Goal: Task Accomplishment & Management: Use online tool/utility

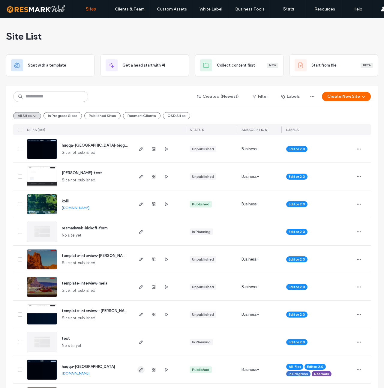
click at [139, 371] on icon "button" at bounding box center [140, 369] width 5 height 5
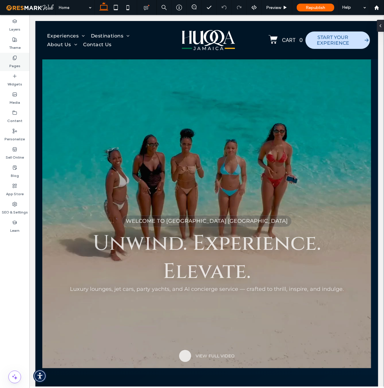
click at [13, 63] on label "Pages" at bounding box center [14, 64] width 11 height 8
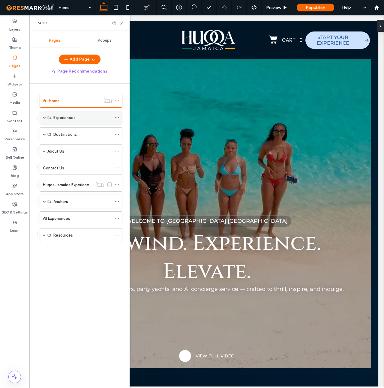
click at [61, 119] on label "Experiences" at bounding box center [64, 117] width 22 height 10
click at [45, 118] on span at bounding box center [44, 117] width 3 height 3
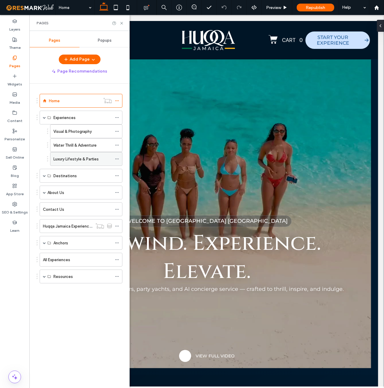
click at [78, 161] on label "Luxury Lifestyle & Parties" at bounding box center [75, 159] width 45 height 10
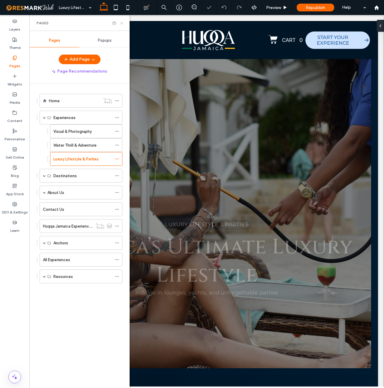
click at [121, 23] on use at bounding box center [121, 23] width 2 height 2
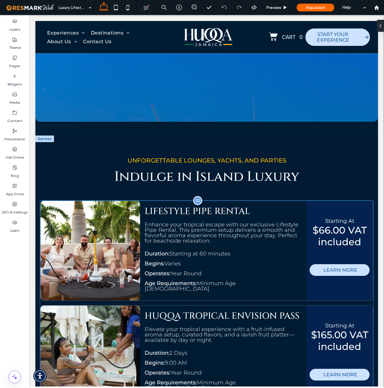
scroll to position [970, 0]
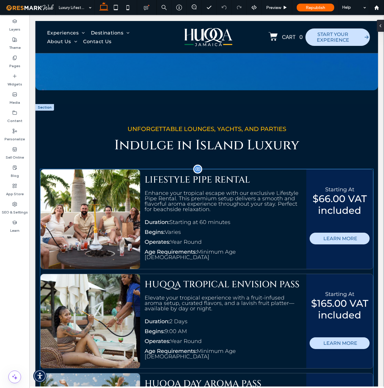
click at [212, 213] on div "Enhance your tropical escape with our exclusive Lifestyle Pipe Rental. This pre…" at bounding box center [222, 203] width 157 height 26
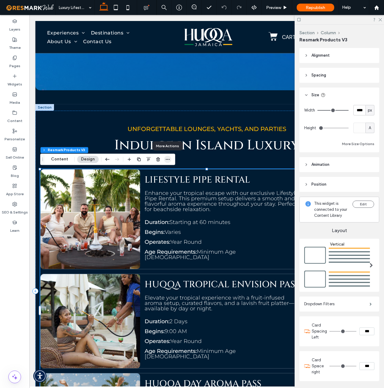
click at [167, 156] on span "button" at bounding box center [167, 159] width 7 height 7
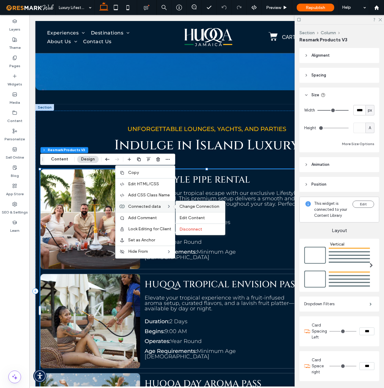
click at [197, 206] on span "Change Connection" at bounding box center [199, 206] width 40 height 5
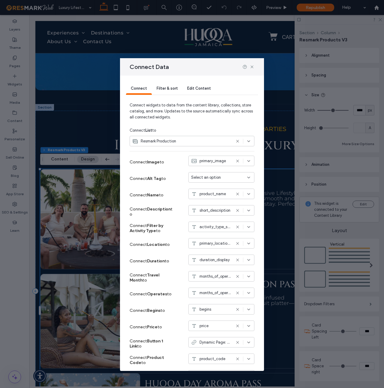
click at [171, 86] on span "Filter & sort" at bounding box center [166, 88] width 21 height 4
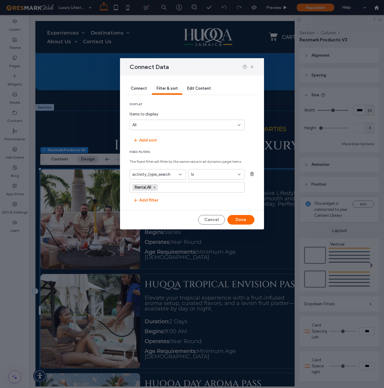
click at [201, 173] on div "Is" at bounding box center [213, 174] width 44 height 6
click at [201, 206] on span "Contains" at bounding box center [199, 206] width 16 height 6
click at [167, 187] on input at bounding box center [186, 187] width 115 height 10
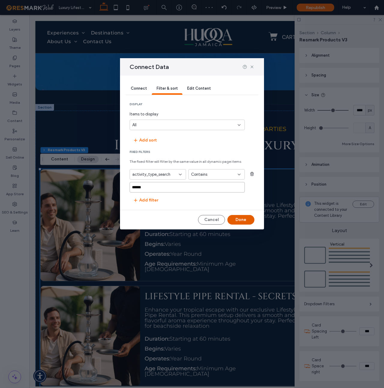
type input "******"
click at [241, 219] on button "Done" at bounding box center [240, 220] width 27 height 10
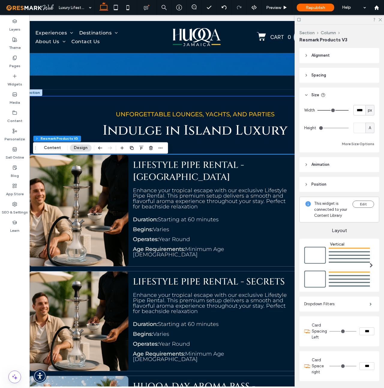
scroll to position [981, 15]
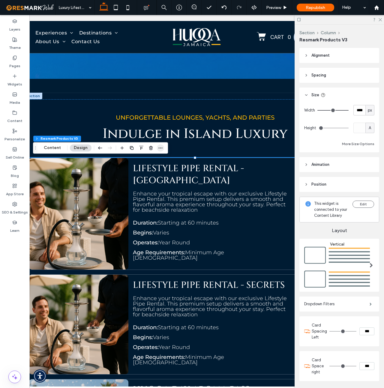
click at [159, 147] on icon "button" at bounding box center [160, 147] width 5 height 5
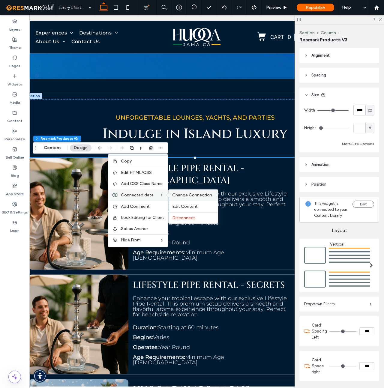
click at [179, 193] on span "Change Connection" at bounding box center [192, 194] width 40 height 5
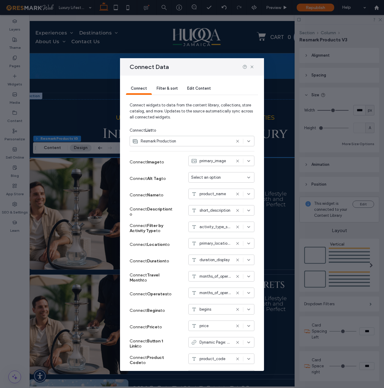
click at [163, 86] on span "Filter & sort" at bounding box center [166, 88] width 21 height 4
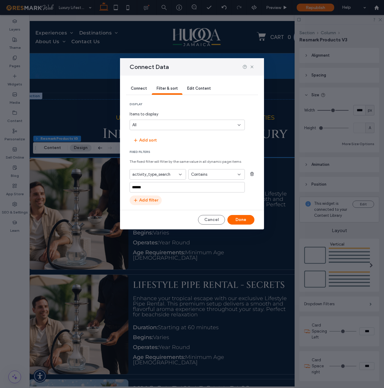
click at [151, 199] on button "Add filter" at bounding box center [145, 200] width 32 height 10
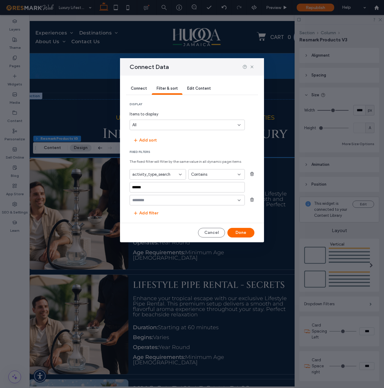
click at [161, 202] on input "fields-dropdown" at bounding box center [184, 200] width 105 height 5
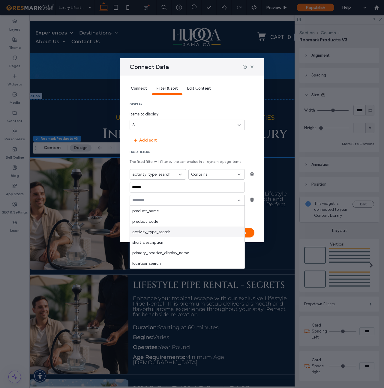
click at [153, 232] on span "activity_type_search" at bounding box center [151, 232] width 38 height 6
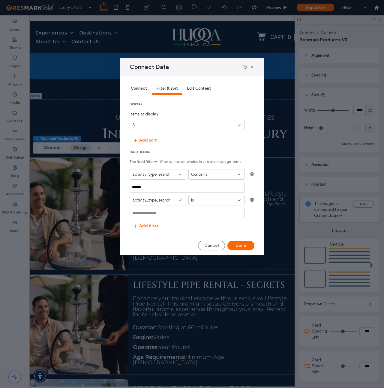
click at [201, 196] on div "Is" at bounding box center [216, 200] width 56 height 10
click at [203, 230] on span "Contains" at bounding box center [199, 232] width 16 height 6
click at [174, 212] on input at bounding box center [186, 213] width 115 height 10
type input "***"
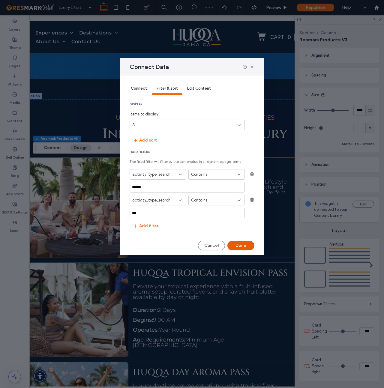
click at [245, 246] on button "Done" at bounding box center [240, 246] width 27 height 10
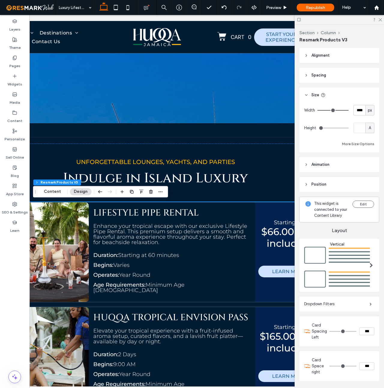
scroll to position [936, 15]
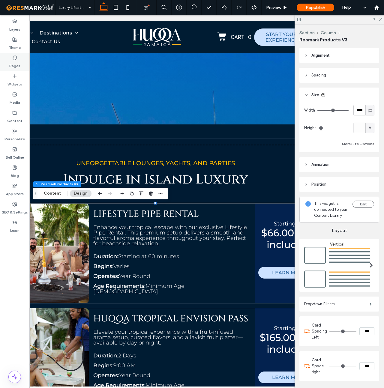
click at [15, 61] on label "Pages" at bounding box center [14, 64] width 11 height 8
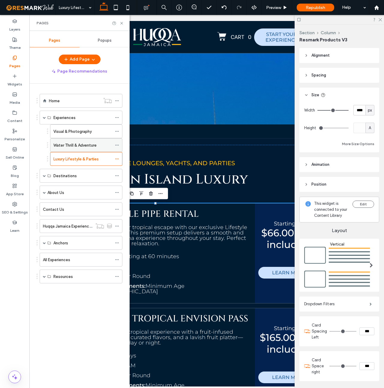
click at [68, 145] on label "Water Thrill & Adventure" at bounding box center [74, 145] width 43 height 10
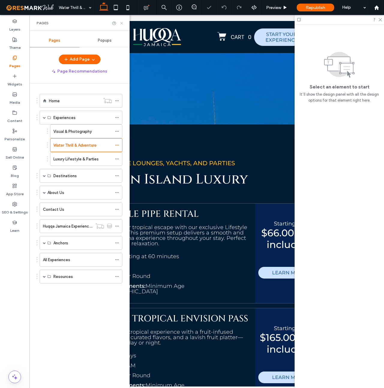
click at [121, 24] on icon at bounding box center [121, 23] width 4 height 4
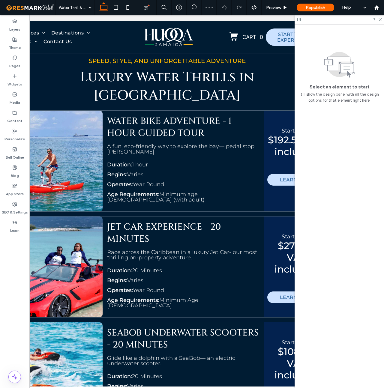
scroll to position [857, 0]
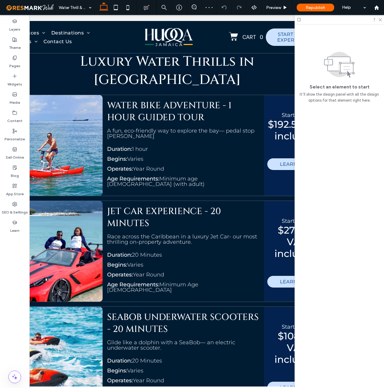
click at [129, 205] on link "JET CAR EXPERIENCE - 20 MINUTES" at bounding box center [164, 219] width 114 height 28
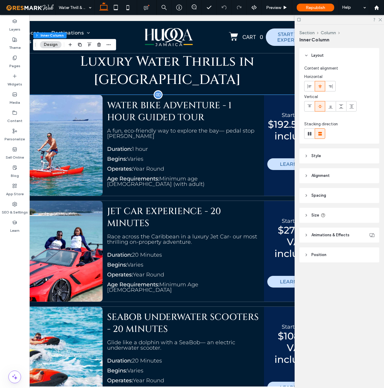
click at [159, 146] on div "Duration: 1 hour" at bounding box center [183, 151] width 152 height 10
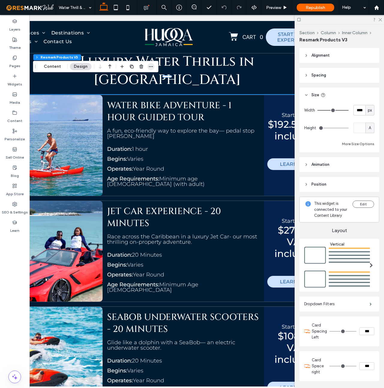
click at [151, 66] on use "button" at bounding box center [151, 66] width 4 height 1
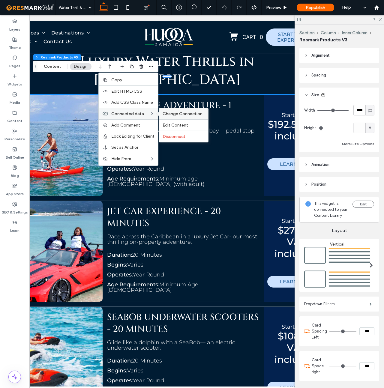
click at [179, 115] on span "Change Connection" at bounding box center [182, 113] width 40 height 5
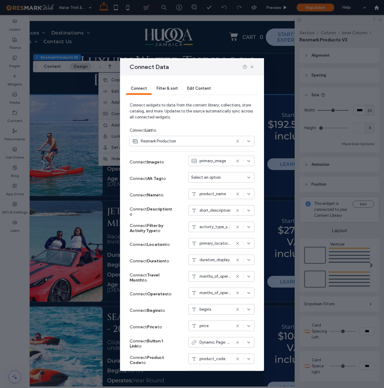
click at [164, 86] on span "Filter & sort" at bounding box center [166, 88] width 21 height 4
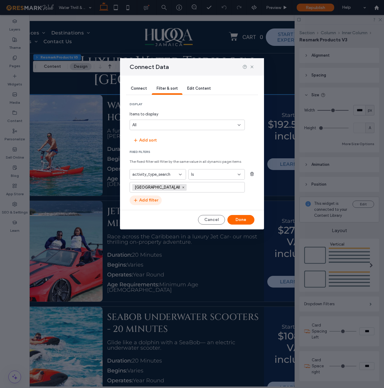
click at [145, 201] on button "Add filter" at bounding box center [145, 200] width 32 height 10
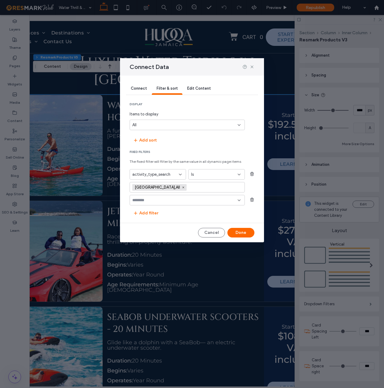
click at [156, 201] on input "fields-dropdown" at bounding box center [184, 200] width 105 height 5
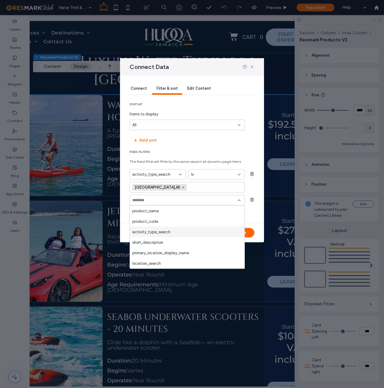
click at [155, 232] on span "activity_type_search" at bounding box center [151, 232] width 38 height 6
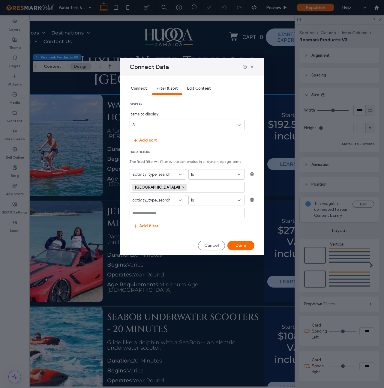
click at [204, 202] on div "Is" at bounding box center [213, 200] width 44 height 6
click at [199, 231] on span "Contains" at bounding box center [199, 232] width 16 height 6
click at [151, 209] on input at bounding box center [186, 213] width 115 height 10
type input "***"
click at [182, 186] on icon at bounding box center [183, 187] width 3 height 3
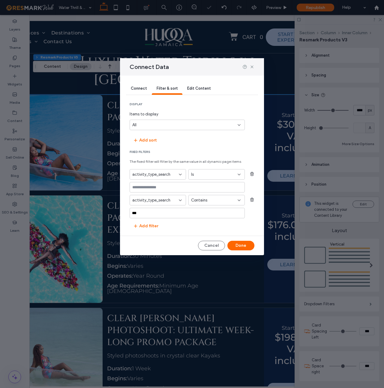
click at [206, 171] on div "Is" at bounding box center [216, 174] width 56 height 10
click at [205, 204] on span "Contains" at bounding box center [199, 206] width 16 height 6
drag, startPoint x: 172, startPoint y: 188, endPoint x: 174, endPoint y: 181, distance: 6.6
click at [172, 188] on input at bounding box center [186, 187] width 115 height 10
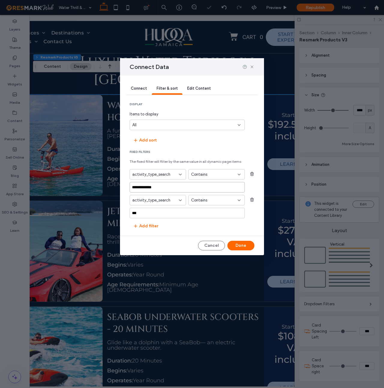
type input "**********"
click at [246, 245] on button "Done" at bounding box center [240, 246] width 27 height 10
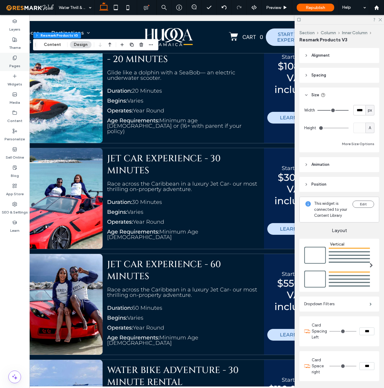
scroll to position [1122, 0]
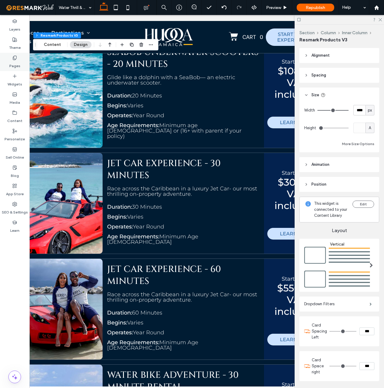
click at [14, 64] on label "Pages" at bounding box center [14, 64] width 11 height 8
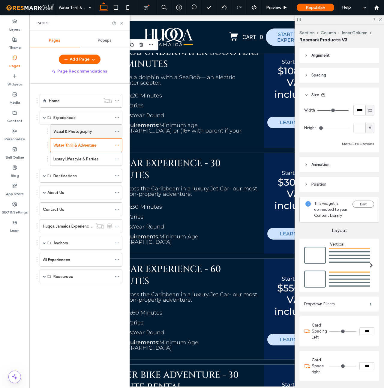
click at [67, 129] on label "Visual & Photography" at bounding box center [72, 131] width 38 height 10
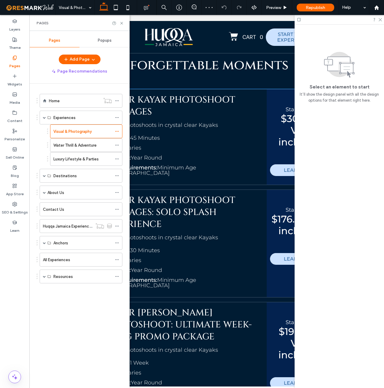
scroll to position [944, 0]
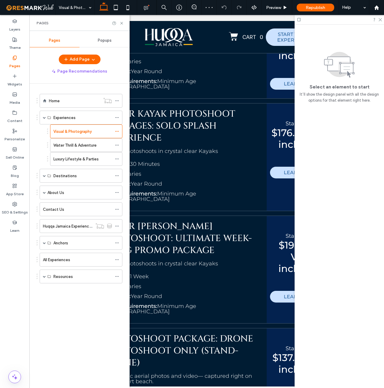
click at [230, 194] on div "Age Requirements: Minimum Age [DEMOGRAPHIC_DATA]" at bounding box center [183, 198] width 157 height 15
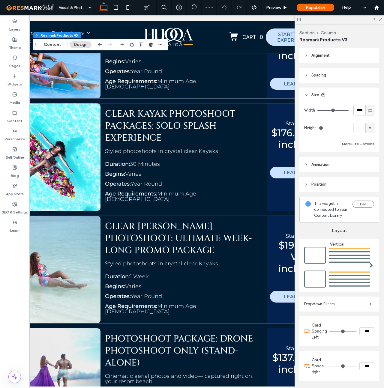
click at [230, 194] on div "Age Requirements: Minimum Age [DEMOGRAPHIC_DATA]" at bounding box center [183, 198] width 157 height 15
click at [160, 44] on icon "button" at bounding box center [160, 44] width 5 height 5
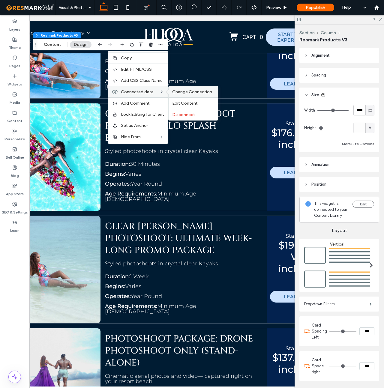
click at [195, 94] on span "Change Connection" at bounding box center [192, 91] width 40 height 5
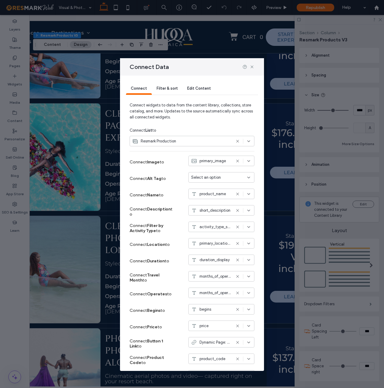
click at [163, 85] on div "Filter & sort" at bounding box center [167, 89] width 31 height 12
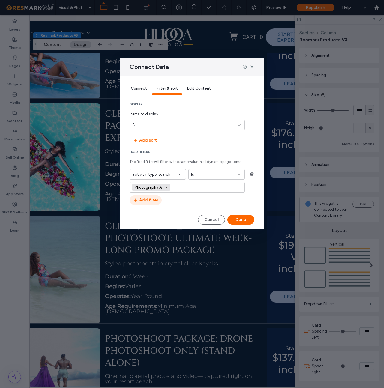
click at [146, 203] on button "Add filter" at bounding box center [145, 200] width 32 height 10
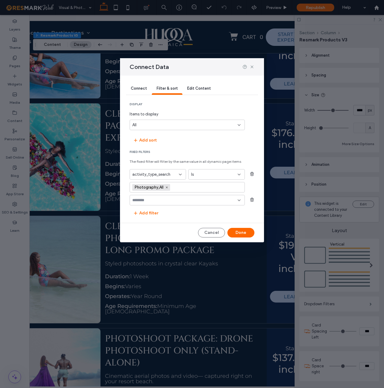
click at [156, 201] on input "fields-dropdown" at bounding box center [184, 200] width 105 height 5
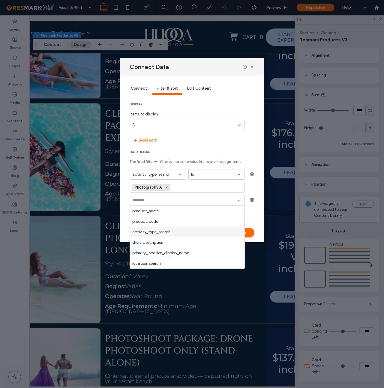
click at [159, 233] on span "activity_type_search" at bounding box center [151, 232] width 38 height 6
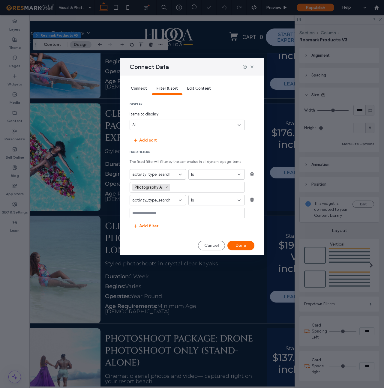
click at [207, 200] on div "Is" at bounding box center [213, 200] width 44 height 6
click at [202, 231] on span "Contains" at bounding box center [199, 232] width 16 height 6
click at [181, 212] on input at bounding box center [186, 213] width 115 height 10
type input "***"
drag, startPoint x: 195, startPoint y: 188, endPoint x: 176, endPoint y: 188, distance: 19.5
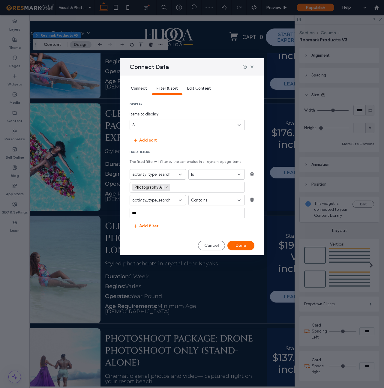
click at [195, 188] on input "values-textbox" at bounding box center [193, 187] width 41 height 9
drag, startPoint x: 167, startPoint y: 186, endPoint x: 187, endPoint y: 180, distance: 21.1
click at [167, 186] on icon at bounding box center [166, 187] width 3 height 3
click at [202, 174] on div "Is" at bounding box center [213, 174] width 44 height 6
click at [200, 206] on span "Contains" at bounding box center [199, 206] width 16 height 6
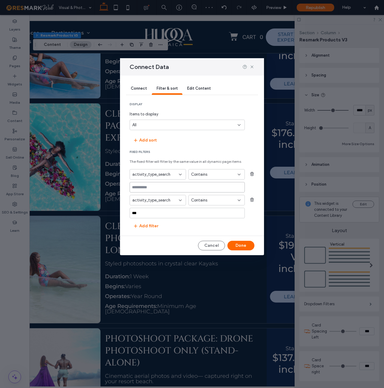
click at [176, 184] on input at bounding box center [186, 187] width 115 height 10
type input "**********"
click at [253, 248] on button "Done" at bounding box center [240, 246] width 27 height 10
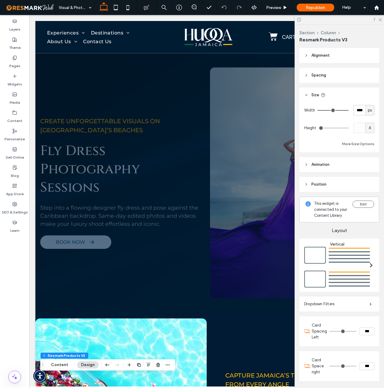
scroll to position [0, 0]
